Goal: Transaction & Acquisition: Purchase product/service

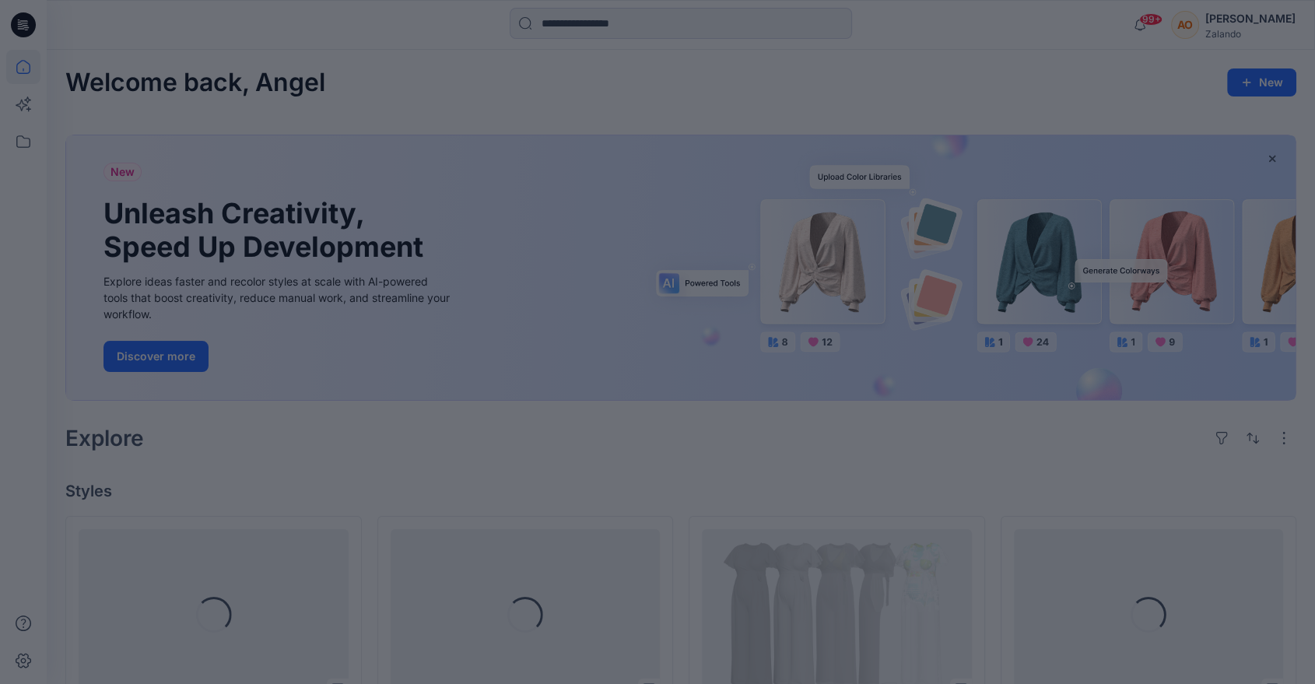
click at [553, 29] on div at bounding box center [657, 342] width 1315 height 684
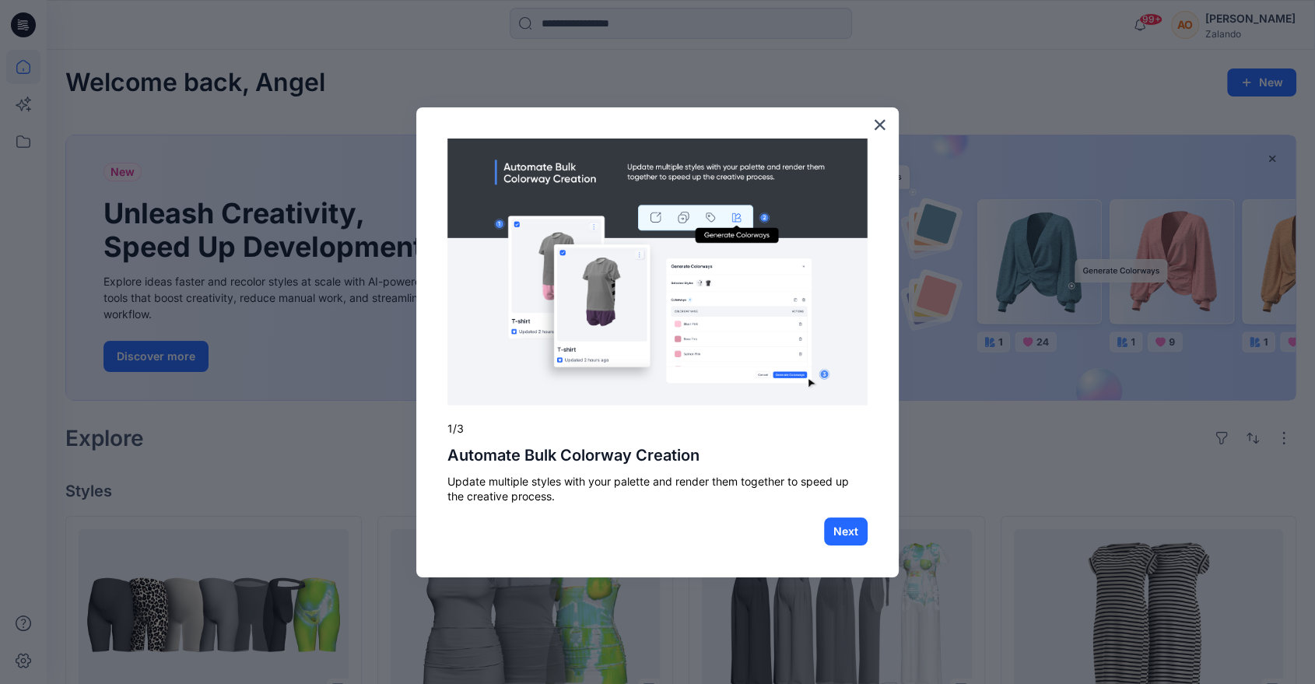
drag, startPoint x: 489, startPoint y: 98, endPoint x: 459, endPoint y: 97, distance: 29.6
click at [489, 98] on div at bounding box center [657, 342] width 1315 height 684
click at [883, 127] on button "×" at bounding box center [879, 124] width 15 height 25
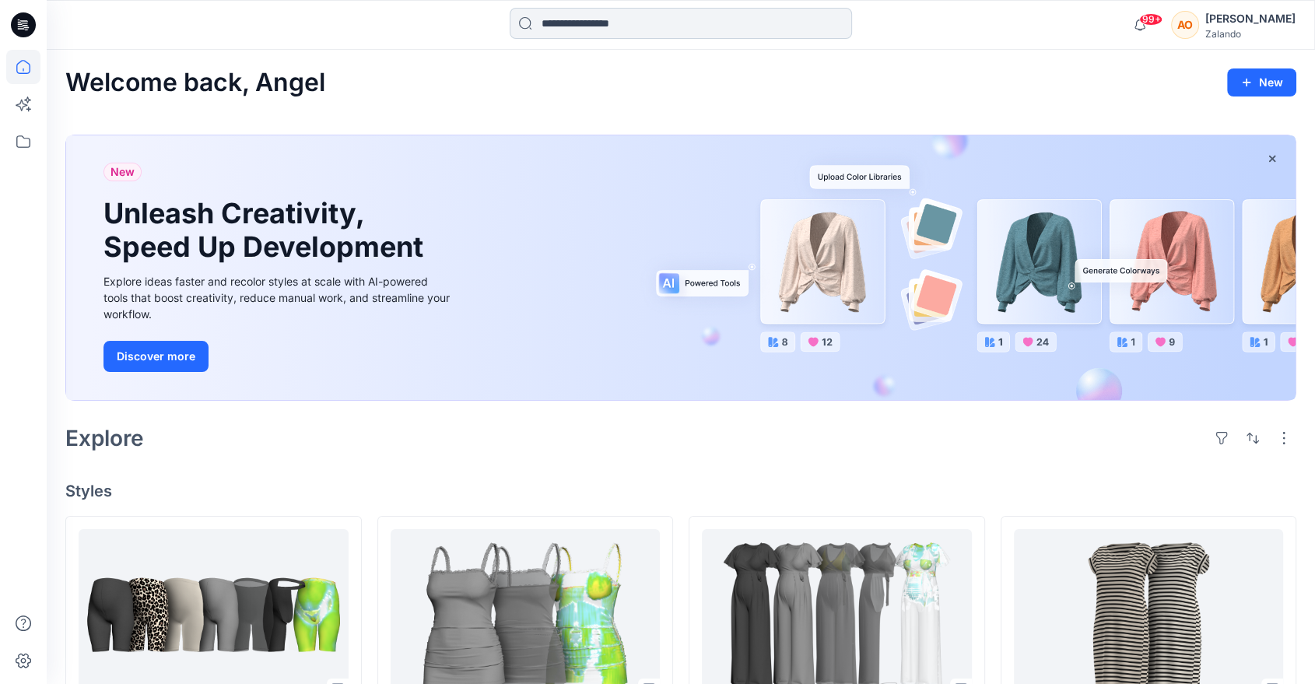
click at [626, 23] on input at bounding box center [681, 23] width 342 height 31
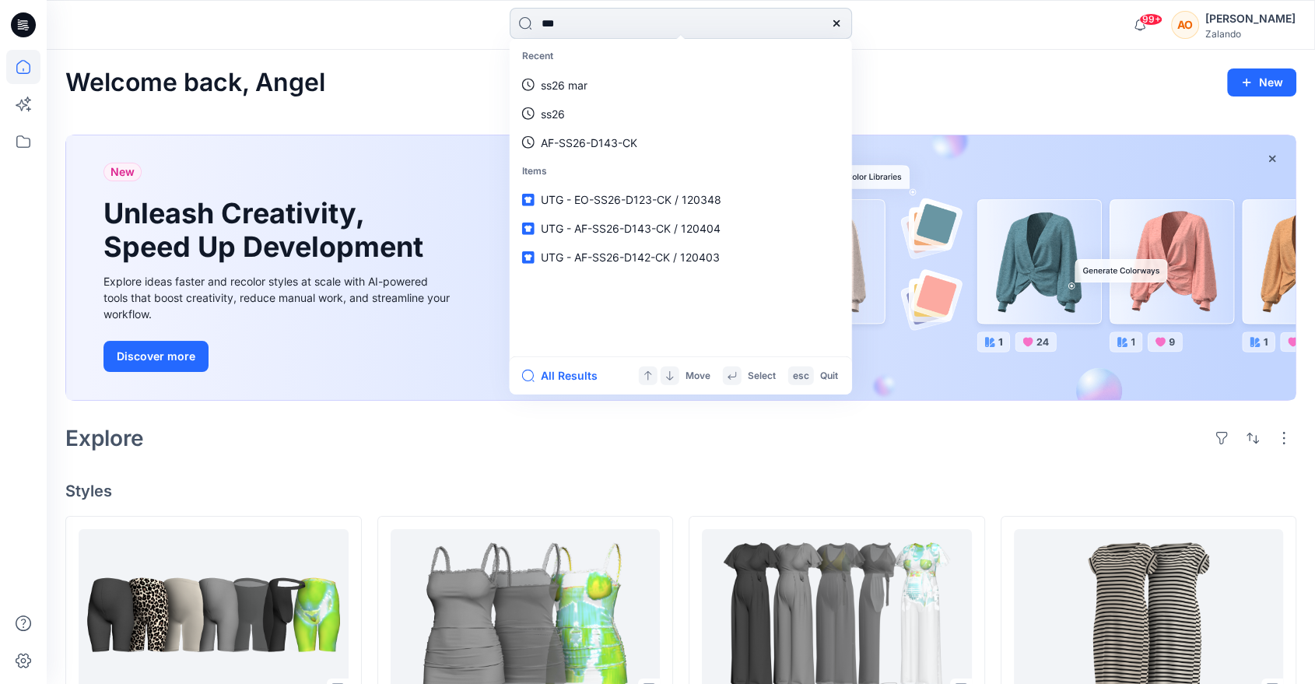
type input "****"
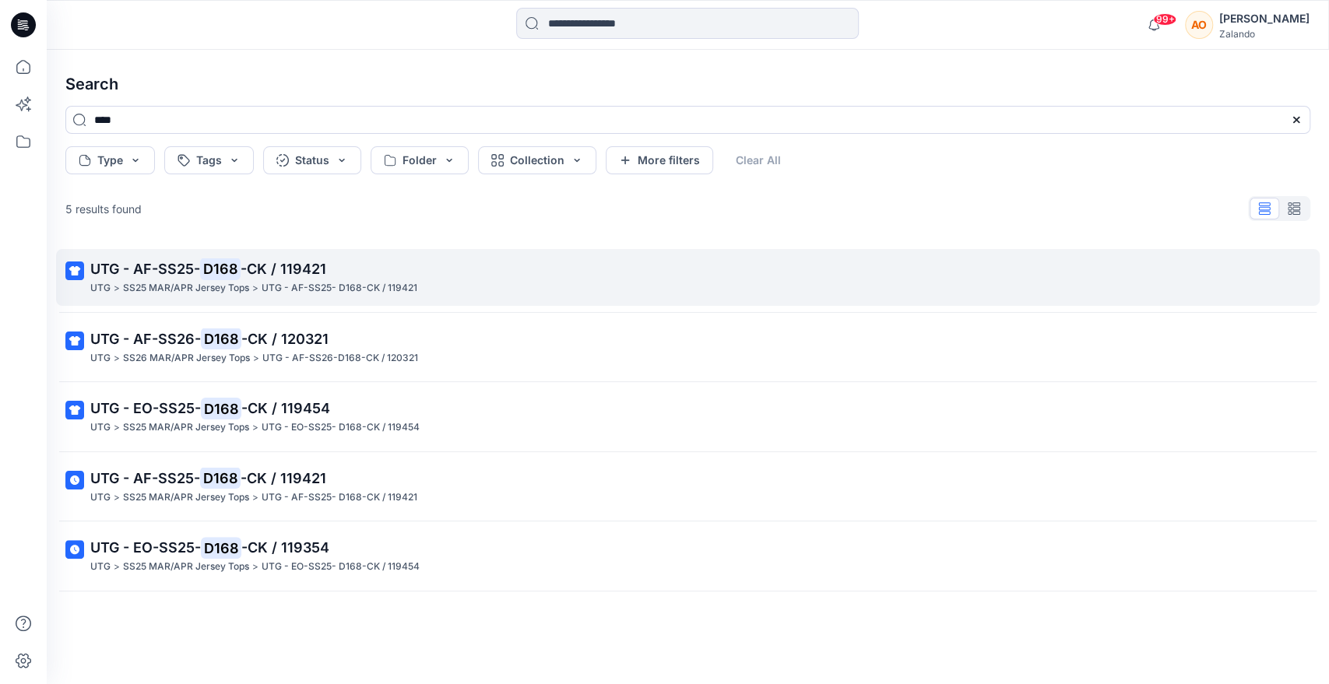
click at [297, 270] on span "-CK / 119421" at bounding box center [283, 269] width 86 height 16
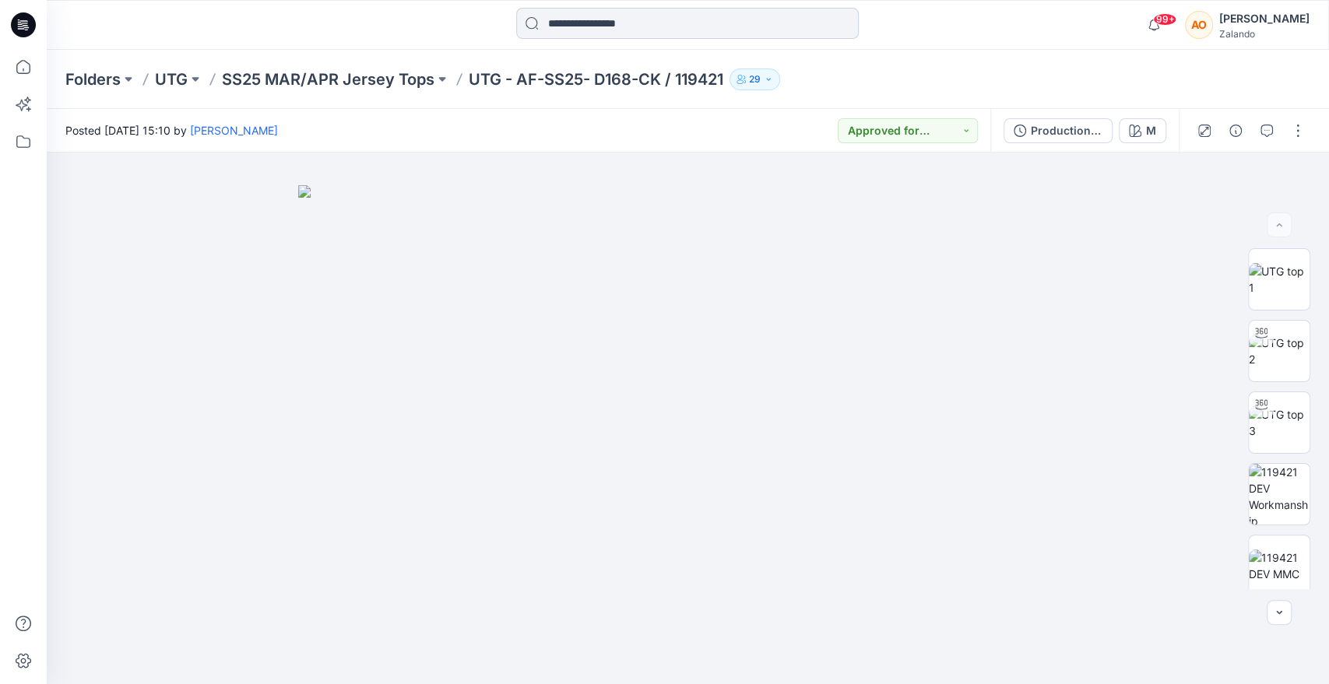
click at [758, 30] on input at bounding box center [687, 23] width 342 height 31
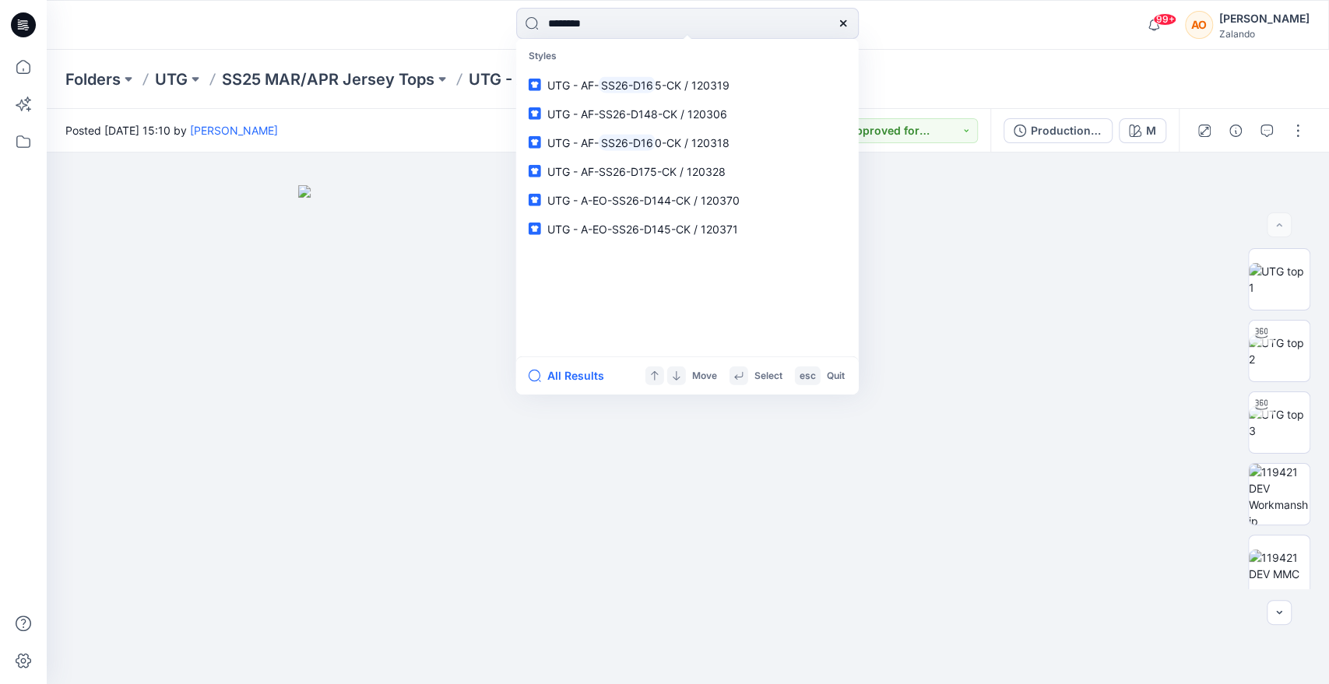
type input "*********"
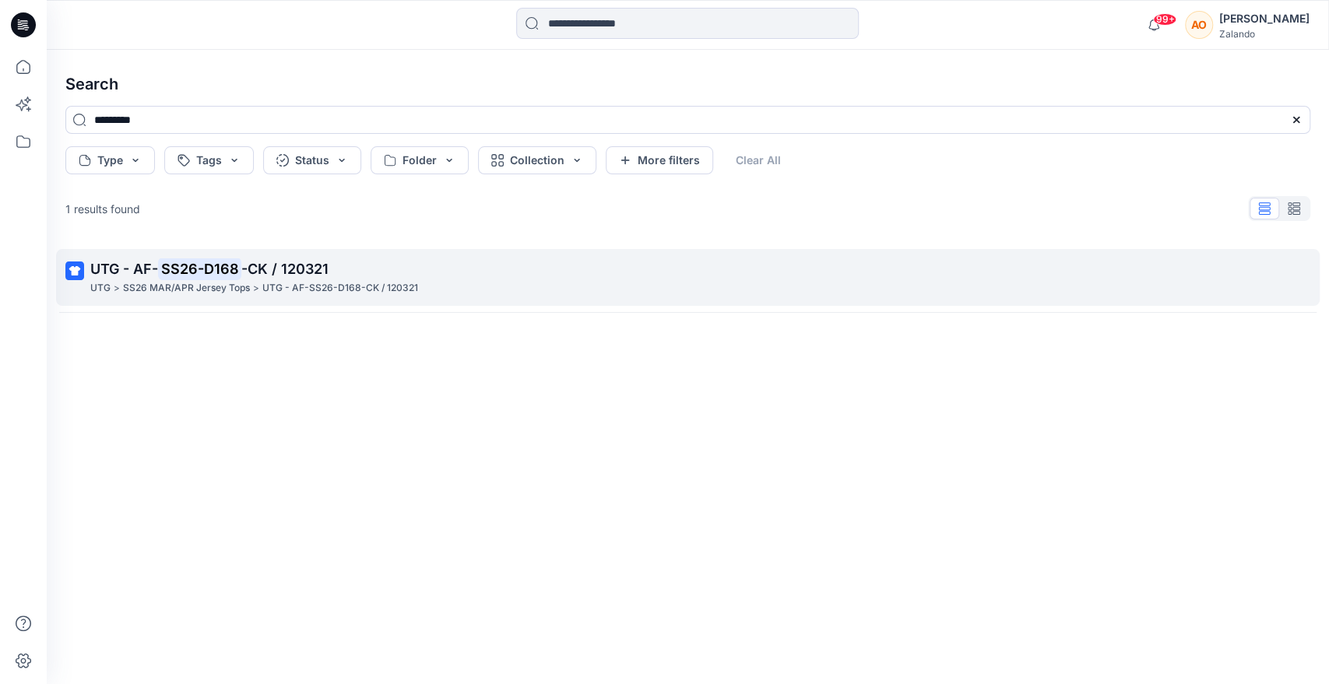
click at [455, 272] on p "UTG - AF- SS26-D168 -CK / 120321" at bounding box center [686, 269] width 1192 height 22
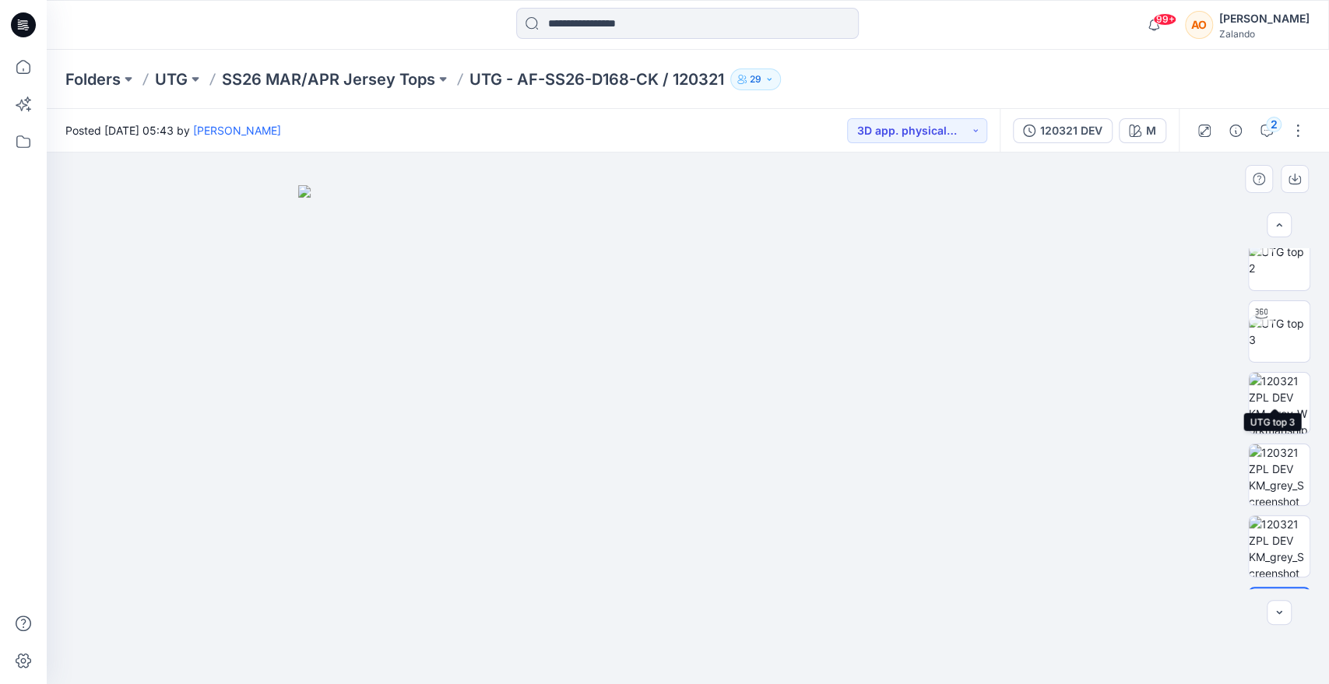
scroll to position [150, 0]
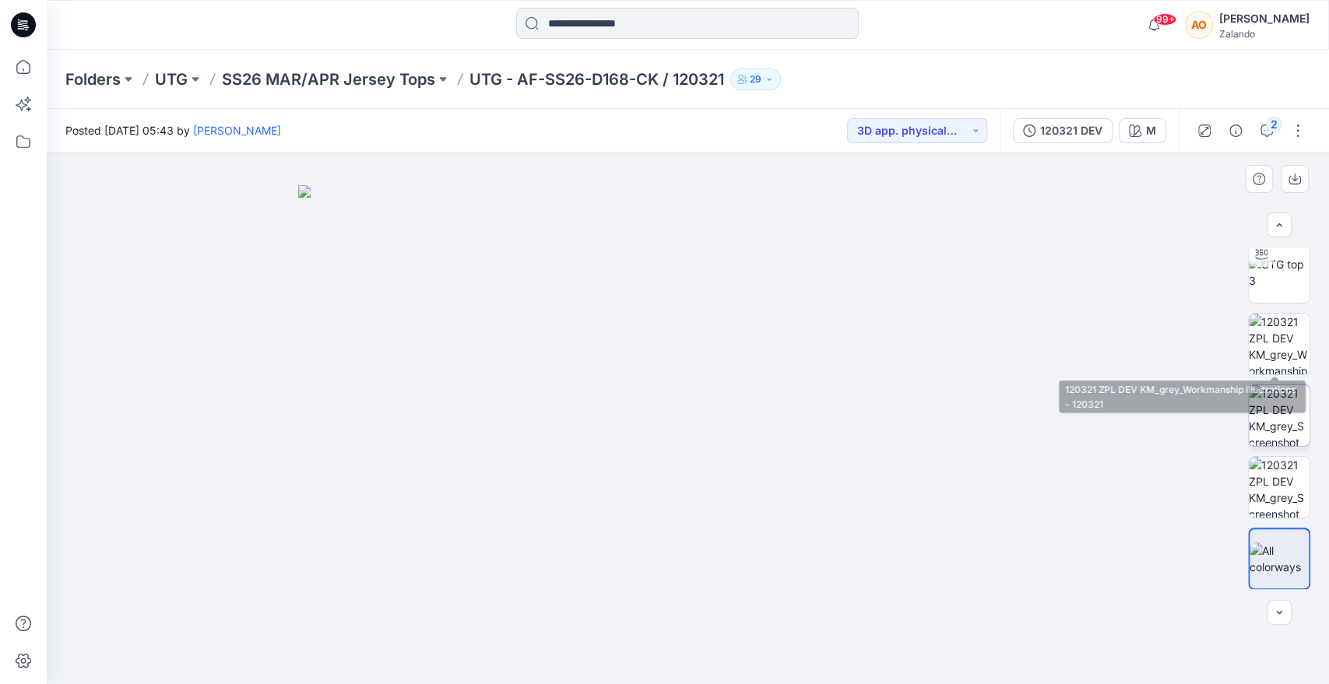
click at [1272, 350] on img at bounding box center [1278, 344] width 61 height 61
